Goal: Transaction & Acquisition: Purchase product/service

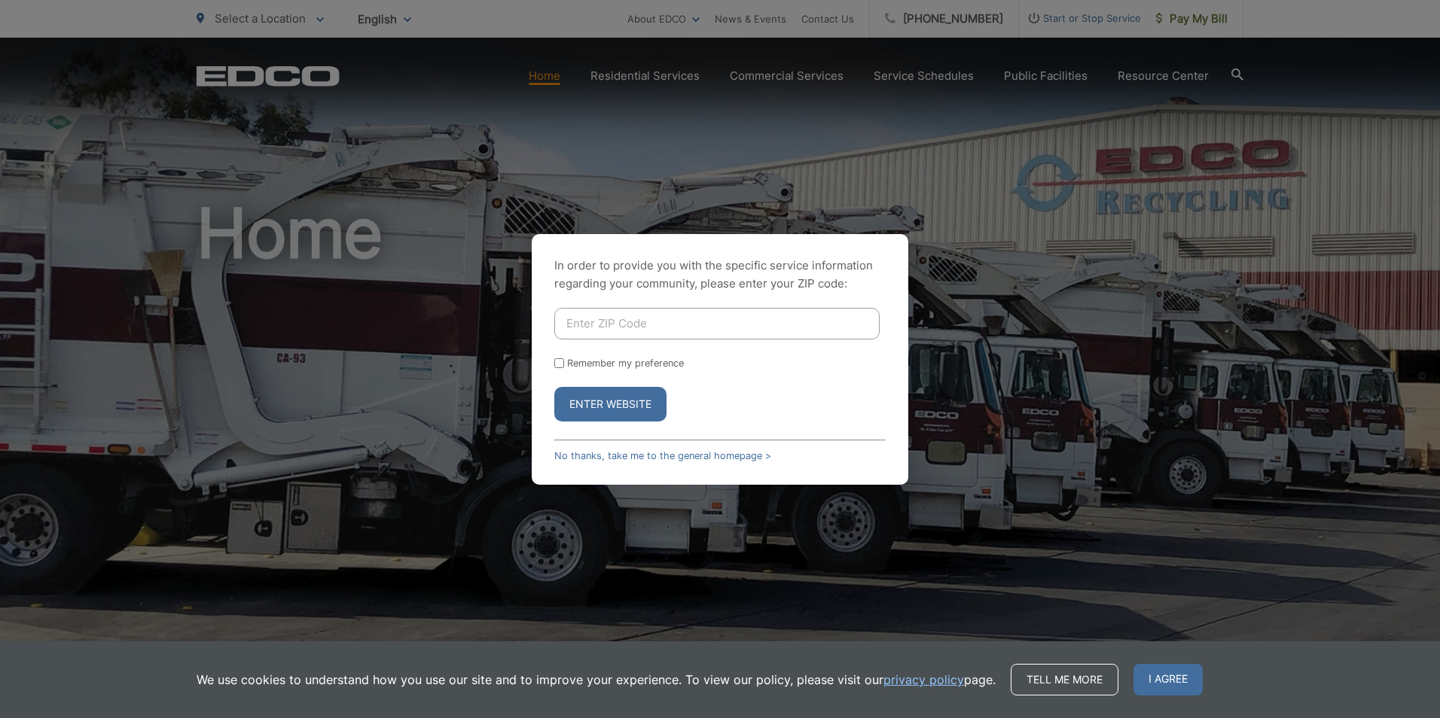
click at [621, 325] on input "Enter ZIP Code" at bounding box center [716, 324] width 325 height 32
click at [1139, 348] on div "In order to provide you with the specific service information regarding your co…" at bounding box center [720, 359] width 1440 height 718
click at [628, 419] on button "Enter Website" at bounding box center [610, 404] width 112 height 35
drag, startPoint x: 652, startPoint y: 307, endPoint x: 654, endPoint y: 321, distance: 14.4
click at [652, 307] on div "In order to provide you with the specific service information regarding your co…" at bounding box center [720, 359] width 377 height 251
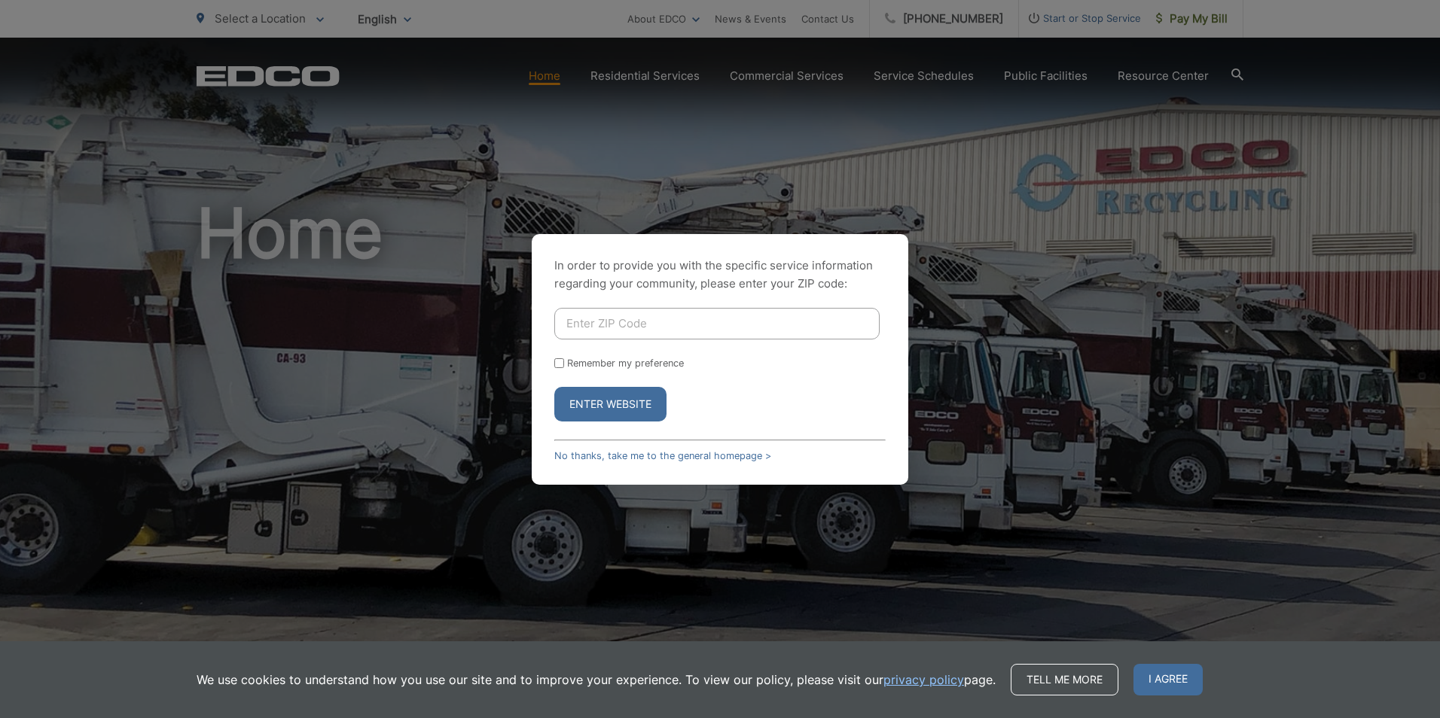
click at [653, 321] on input "Enter ZIP Code" at bounding box center [716, 324] width 325 height 32
type input "90806"
click at [554, 387] on button "Enter Website" at bounding box center [610, 404] width 112 height 35
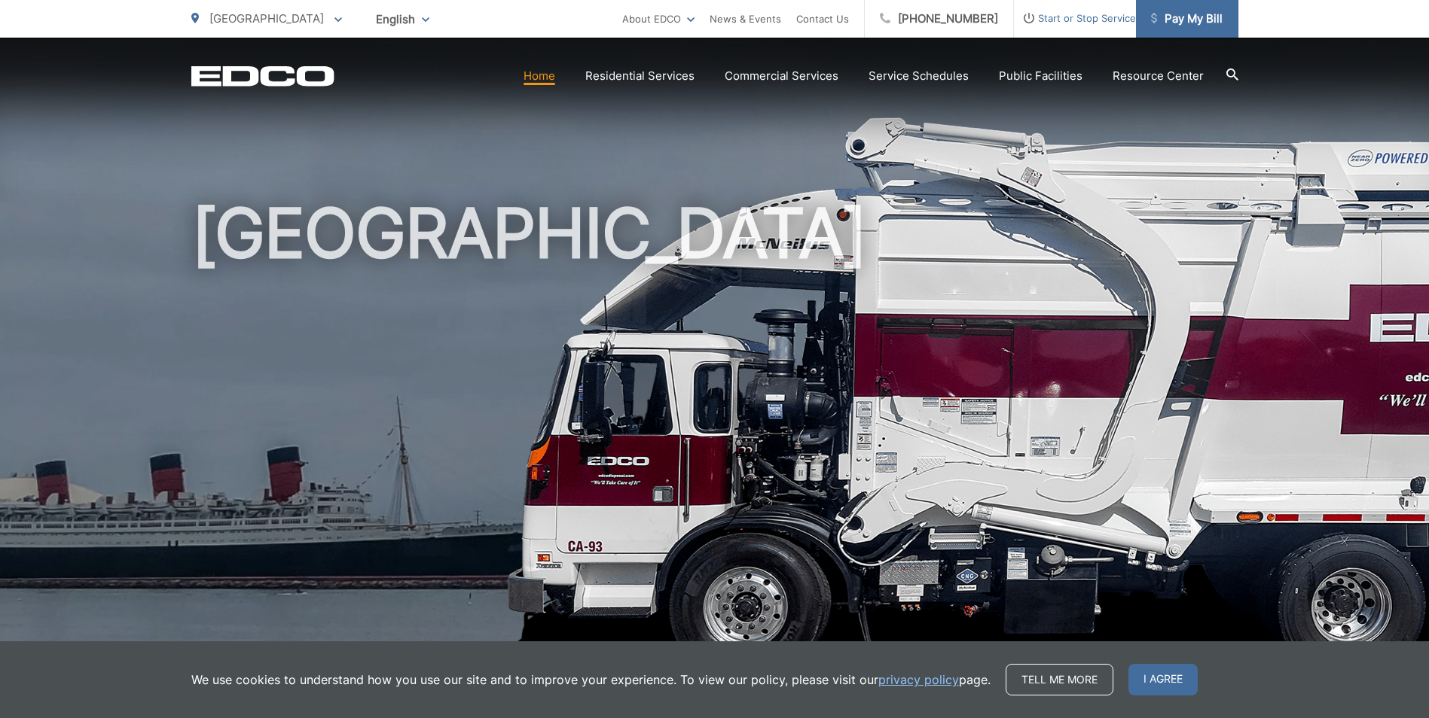
click at [1187, 18] on span "Pay My Bill" at bounding box center [1187, 19] width 72 height 18
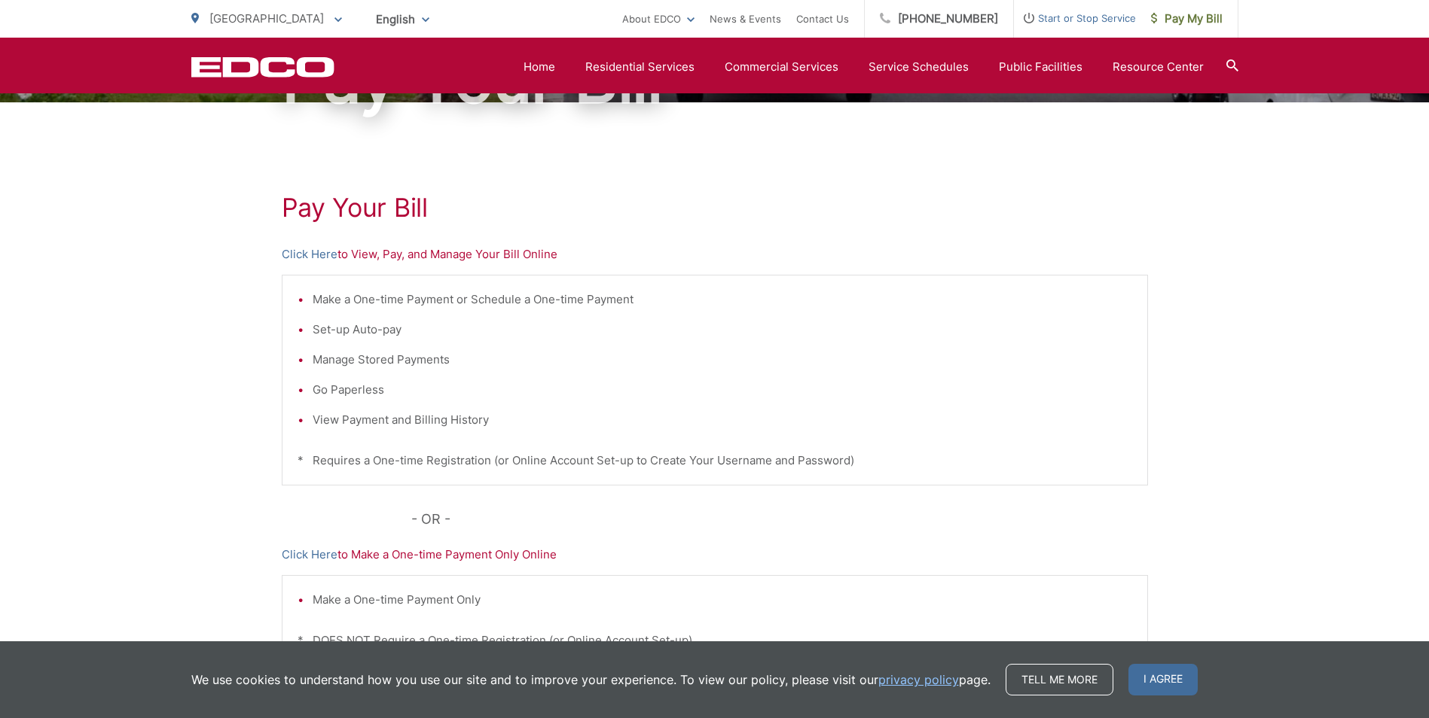
scroll to position [127, 0]
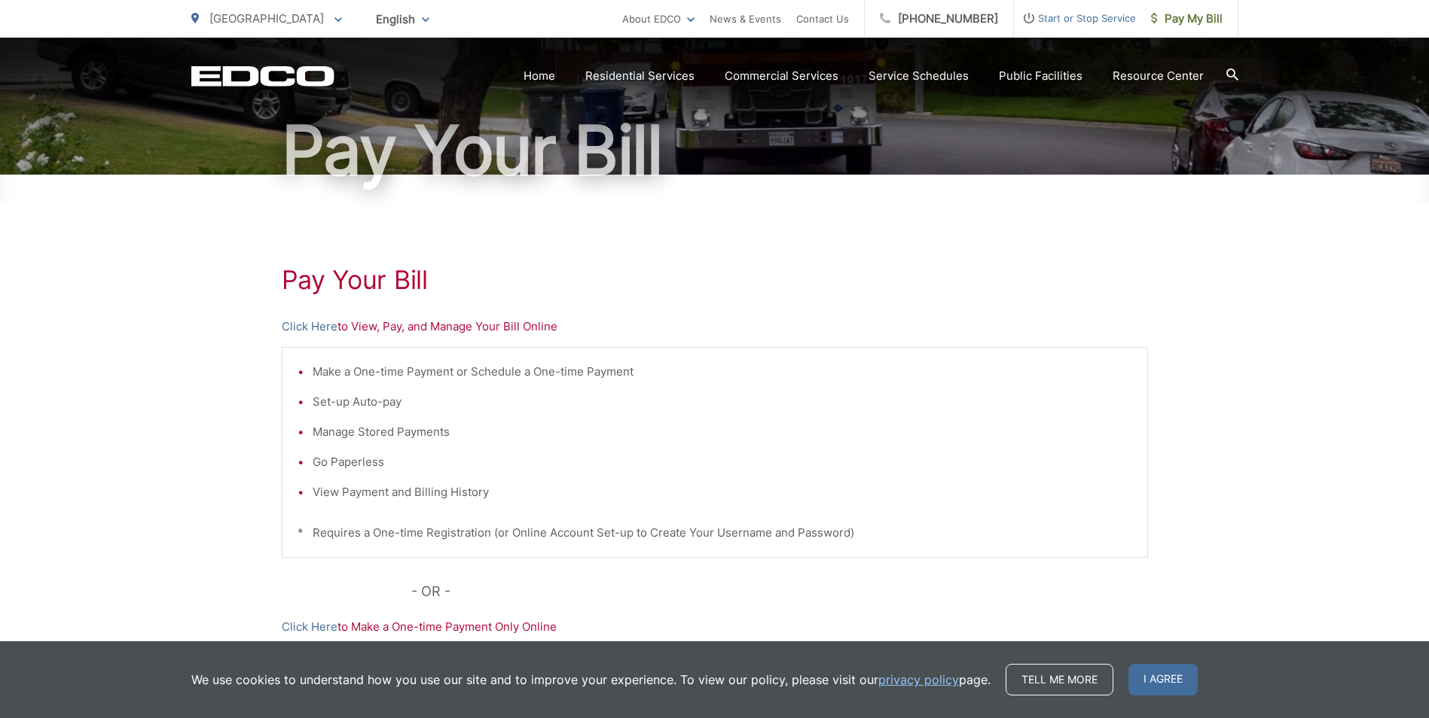
click at [483, 325] on p "Click Here to View, Pay, and Manage Your Bill Online" at bounding box center [715, 327] width 866 height 18
click at [320, 328] on link "Click Here" at bounding box center [310, 327] width 56 height 18
